Goal: Find specific page/section: Find specific page/section

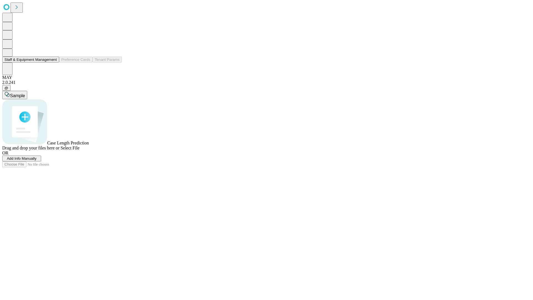
click at [53, 62] on button "Staff & Equipment Management" at bounding box center [30, 60] width 57 height 6
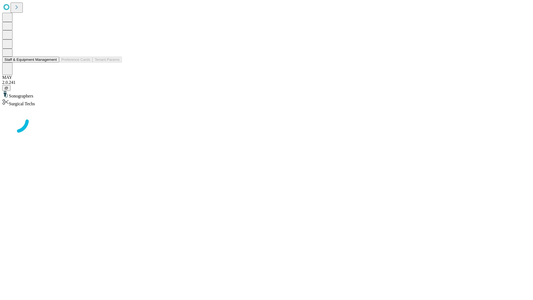
click at [53, 62] on button "Staff & Equipment Management" at bounding box center [30, 60] width 57 height 6
